Goal: Task Accomplishment & Management: Use online tool/utility

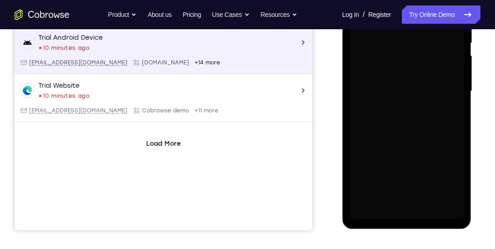
scroll to position [164, 0]
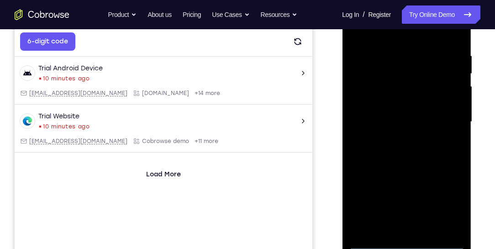
click at [406, 242] on div at bounding box center [406, 122] width 115 height 256
click at [448, 204] on div at bounding box center [406, 122] width 115 height 256
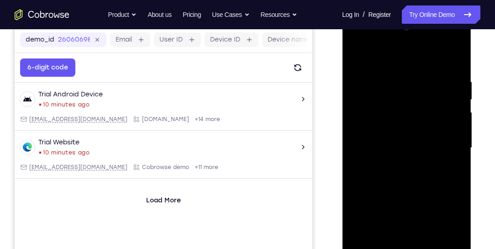
scroll to position [112, 0]
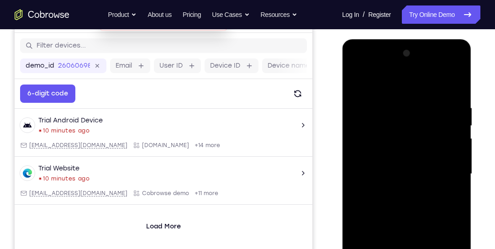
click at [405, 90] on div at bounding box center [406, 174] width 115 height 256
click at [449, 163] on div at bounding box center [406, 174] width 115 height 256
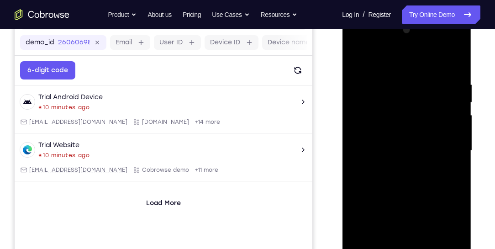
scroll to position [138, 0]
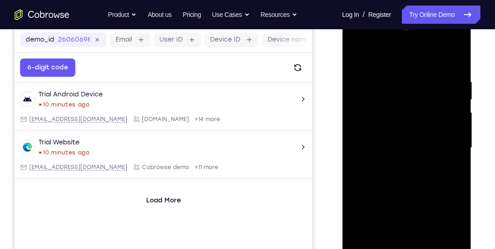
click at [397, 166] on div at bounding box center [406, 148] width 115 height 256
click at [395, 136] on div at bounding box center [406, 148] width 115 height 256
click at [450, 137] on div at bounding box center [406, 148] width 115 height 256
click at [395, 144] on div at bounding box center [406, 148] width 115 height 256
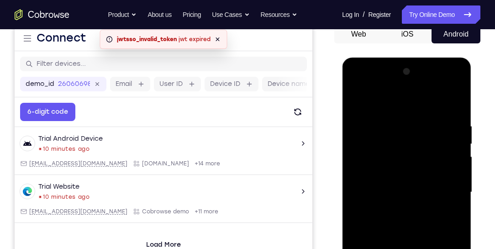
scroll to position [86, 0]
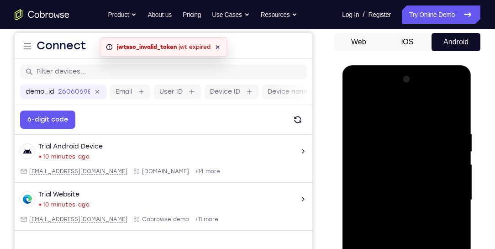
click at [378, 227] on div at bounding box center [406, 200] width 115 height 256
click at [450, 106] on div at bounding box center [406, 200] width 115 height 256
click at [399, 226] on div at bounding box center [406, 200] width 115 height 256
click at [386, 229] on div at bounding box center [406, 200] width 115 height 256
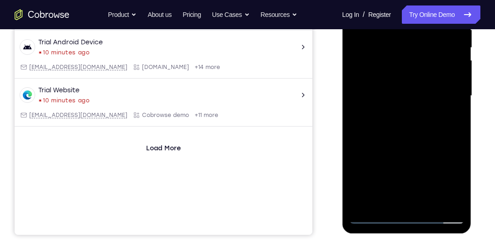
scroll to position [190, 0]
click at [411, 138] on div at bounding box center [406, 96] width 115 height 256
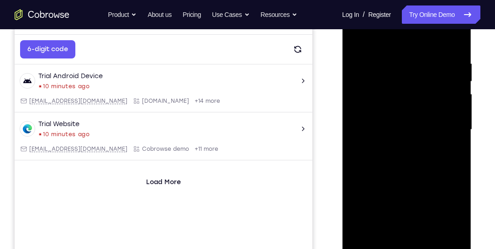
scroll to position [164, 0]
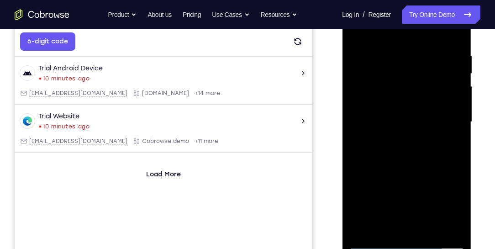
click at [429, 231] on div at bounding box center [406, 122] width 115 height 256
click at [410, 174] on div at bounding box center [406, 122] width 115 height 256
click at [404, 152] on div at bounding box center [406, 122] width 115 height 256
click at [385, 227] on div at bounding box center [406, 122] width 115 height 256
click at [457, 209] on div at bounding box center [406, 122] width 115 height 256
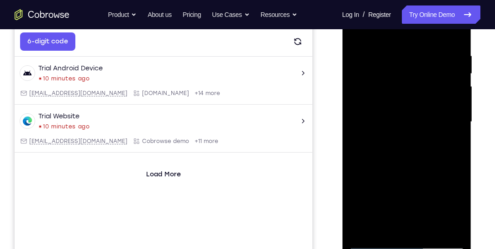
click at [457, 209] on div at bounding box center [406, 122] width 115 height 256
click at [455, 211] on div at bounding box center [406, 122] width 115 height 256
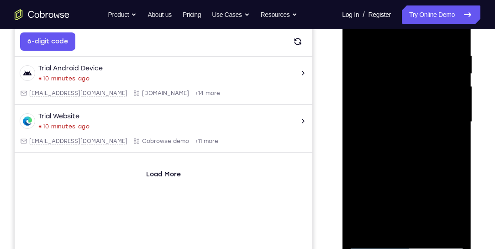
click at [453, 141] on div at bounding box center [406, 122] width 115 height 256
click at [390, 145] on div at bounding box center [406, 122] width 115 height 256
click at [451, 144] on div at bounding box center [406, 122] width 115 height 256
click at [399, 128] on div at bounding box center [406, 122] width 115 height 256
click at [404, 208] on div at bounding box center [406, 122] width 115 height 256
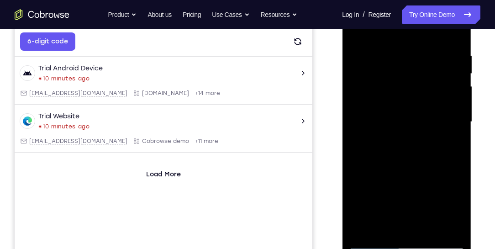
click at [387, 198] on div at bounding box center [406, 122] width 115 height 256
click at [388, 224] on div at bounding box center [406, 122] width 115 height 256
click at [458, 211] on div at bounding box center [406, 122] width 115 height 256
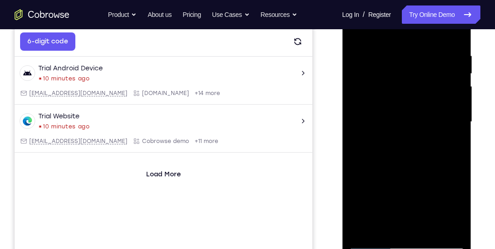
click at [457, 211] on div at bounding box center [406, 122] width 115 height 256
click at [452, 144] on div at bounding box center [406, 122] width 115 height 256
click at [455, 209] on div at bounding box center [406, 122] width 115 height 256
click at [455, 211] on div at bounding box center [406, 122] width 115 height 256
click at [451, 145] on div at bounding box center [406, 122] width 115 height 256
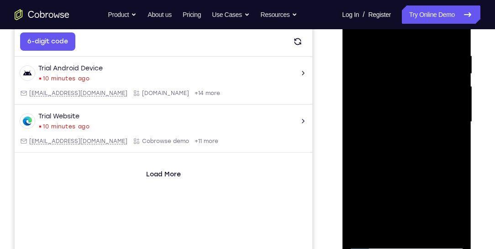
click at [390, 144] on div at bounding box center [406, 122] width 115 height 256
click at [451, 145] on div at bounding box center [406, 122] width 115 height 256
click at [355, 33] on div at bounding box center [406, 122] width 115 height 256
click at [386, 152] on div at bounding box center [406, 122] width 115 height 256
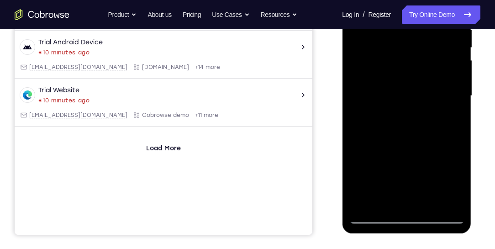
scroll to position [216, 0]
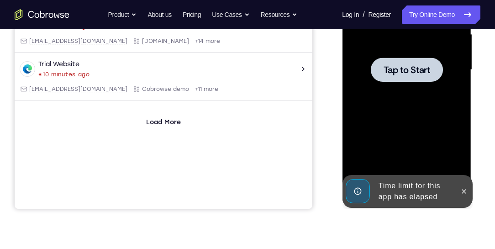
click at [449, 93] on div at bounding box center [406, 70] width 115 height 256
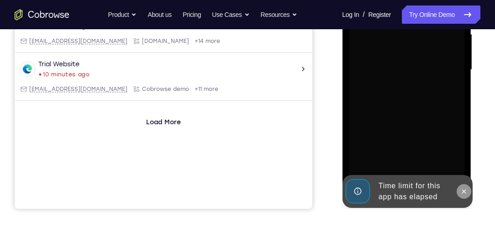
click at [464, 190] on icon at bounding box center [464, 191] width 4 height 4
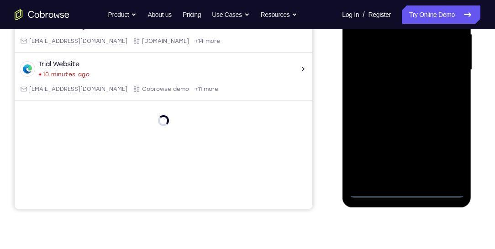
click at [409, 190] on div at bounding box center [406, 70] width 115 height 256
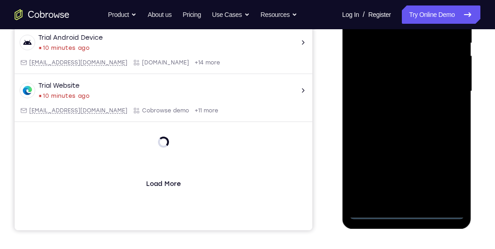
scroll to position [190, 0]
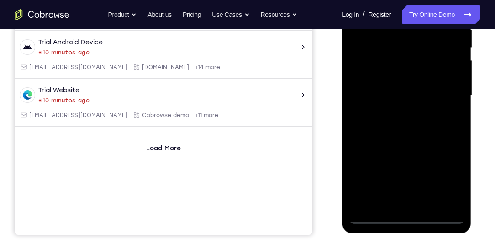
click at [442, 179] on div at bounding box center [406, 96] width 115 height 256
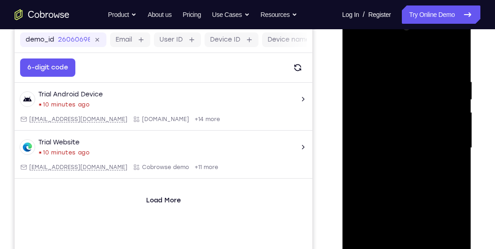
scroll to position [112, 0]
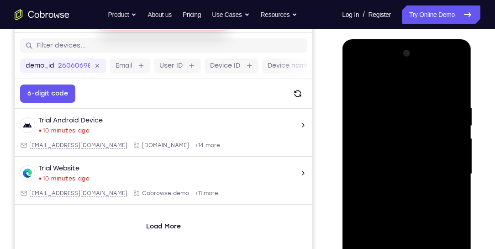
click at [406, 90] on div at bounding box center [406, 174] width 115 height 256
click at [441, 168] on div at bounding box center [406, 174] width 115 height 256
click at [395, 190] on div at bounding box center [406, 174] width 115 height 256
click at [388, 164] on div at bounding box center [406, 174] width 115 height 256
click at [374, 170] on div at bounding box center [406, 174] width 115 height 256
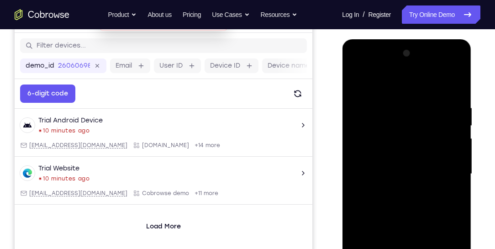
click at [374, 203] on div at bounding box center [406, 174] width 115 height 256
click at [380, 200] on div at bounding box center [406, 174] width 115 height 256
click at [367, 199] on div at bounding box center [406, 174] width 115 height 256
click at [446, 83] on div at bounding box center [406, 174] width 115 height 256
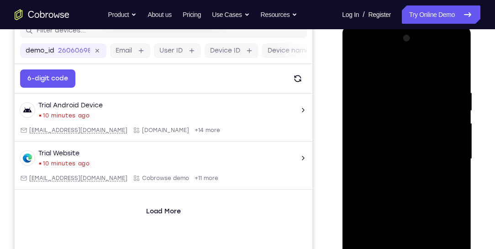
scroll to position [138, 0]
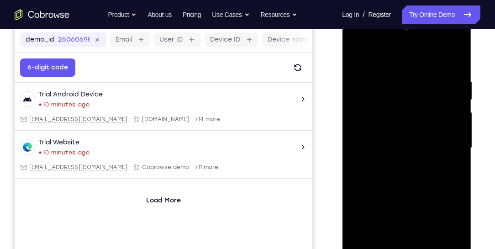
click at [393, 191] on div at bounding box center [406, 148] width 115 height 256
click at [456, 56] on div at bounding box center [406, 148] width 115 height 256
click at [357, 56] on div at bounding box center [406, 148] width 115 height 256
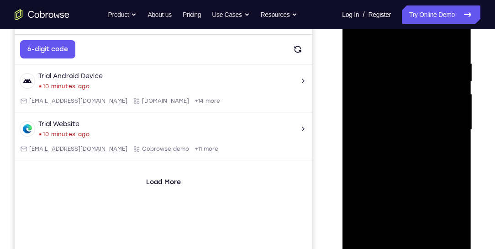
scroll to position [164, 0]
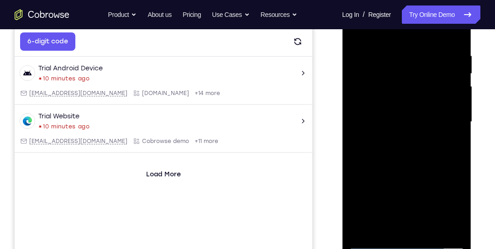
click at [430, 231] on div at bounding box center [406, 122] width 115 height 256
click at [415, 171] on div at bounding box center [406, 122] width 115 height 256
click at [387, 151] on div at bounding box center [406, 122] width 115 height 256
click at [448, 144] on div at bounding box center [406, 122] width 115 height 256
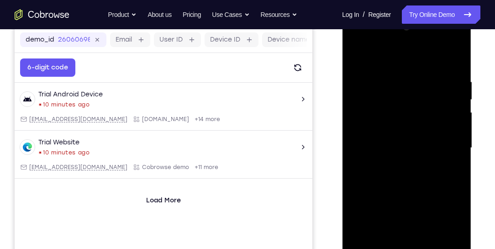
click at [354, 58] on div at bounding box center [406, 148] width 115 height 256
click at [396, 174] on div at bounding box center [406, 148] width 115 height 256
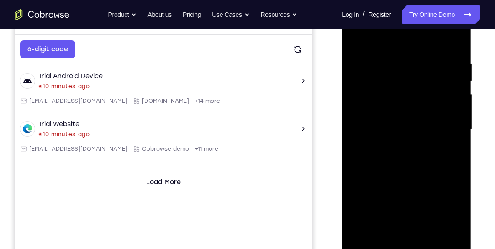
scroll to position [164, 0]
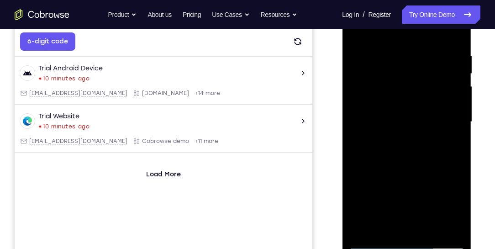
click at [456, 211] on div at bounding box center [406, 122] width 115 height 256
click at [446, 144] on div at bounding box center [406, 122] width 115 height 256
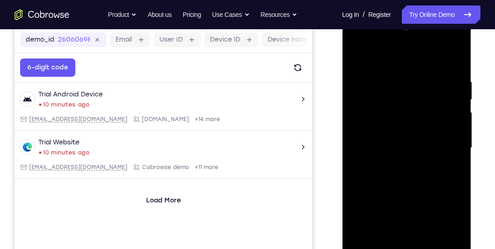
click at [355, 57] on div at bounding box center [406, 148] width 115 height 256
click at [357, 56] on div at bounding box center [406, 148] width 115 height 256
click at [382, 73] on div at bounding box center [406, 148] width 115 height 256
click at [453, 60] on div at bounding box center [406, 148] width 115 height 256
click at [433, 69] on div at bounding box center [406, 148] width 115 height 256
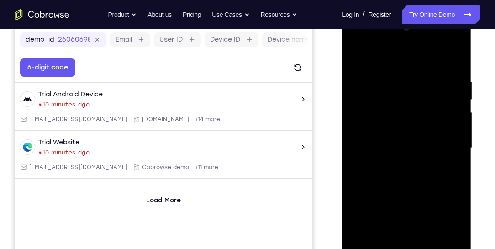
click at [451, 103] on div at bounding box center [406, 148] width 115 height 256
click at [453, 63] on div at bounding box center [406, 148] width 115 height 256
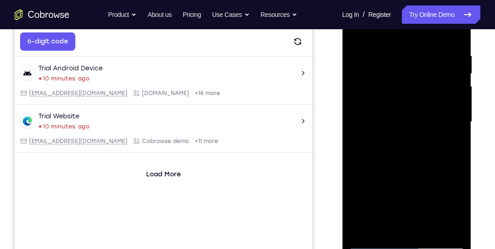
drag, startPoint x: 422, startPoint y: 50, endPoint x: 367, endPoint y: 46, distance: 55.4
click at [368, 45] on div at bounding box center [406, 122] width 115 height 256
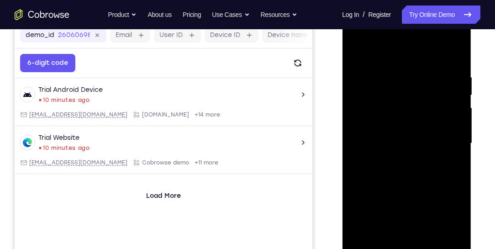
scroll to position [138, 0]
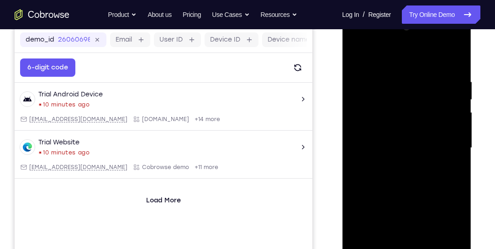
drag, startPoint x: 432, startPoint y: 72, endPoint x: 346, endPoint y: 69, distance: 85.9
click at [345, 69] on div at bounding box center [406, 149] width 129 height 272
drag, startPoint x: 448, startPoint y: 69, endPoint x: 395, endPoint y: 63, distance: 53.3
click at [395, 63] on div at bounding box center [406, 148] width 115 height 256
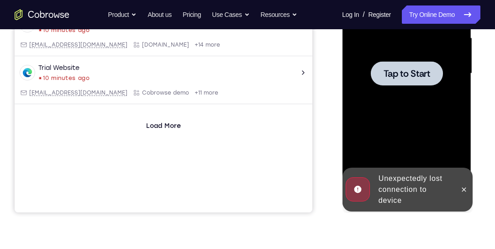
scroll to position [216, 0]
